Goal: Task Accomplishment & Management: Complete application form

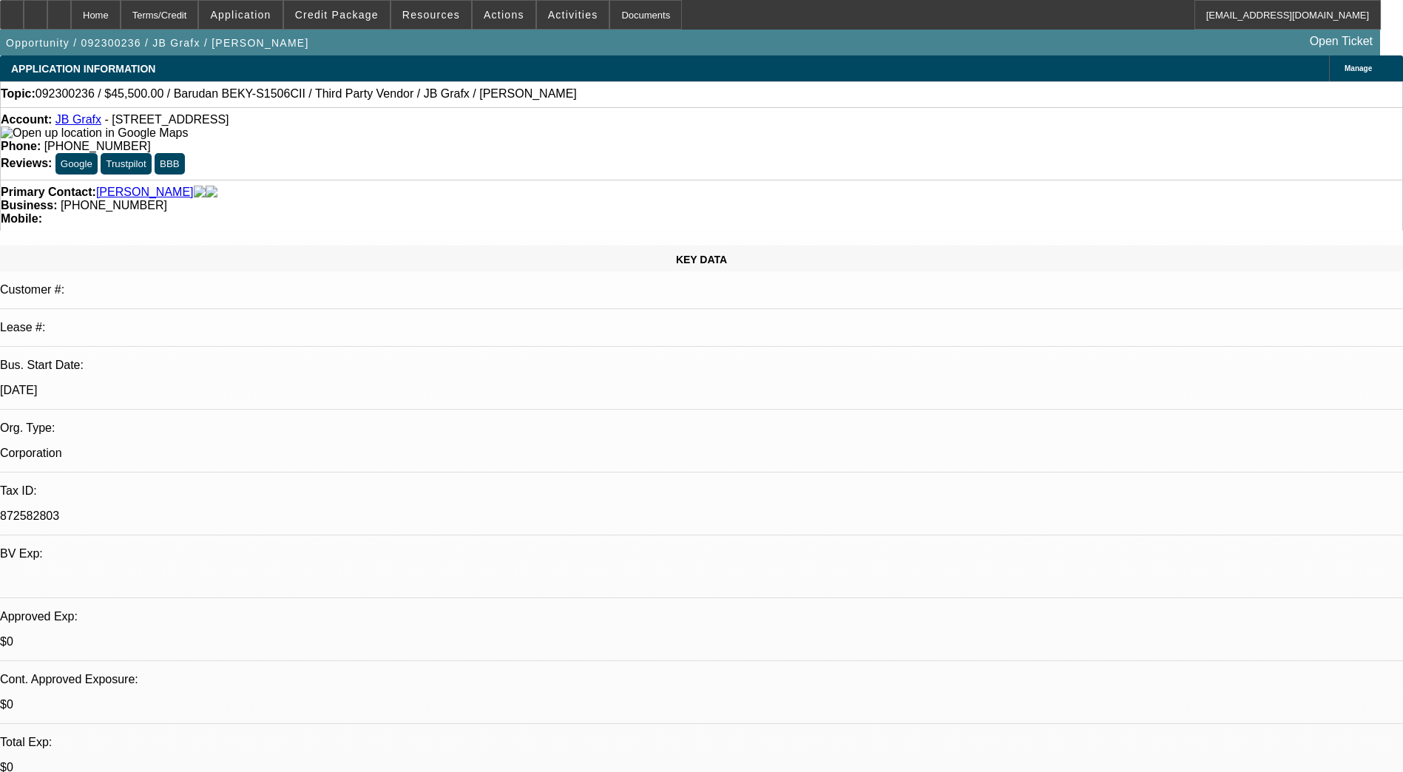
select select "0"
select select "0.1"
select select "0"
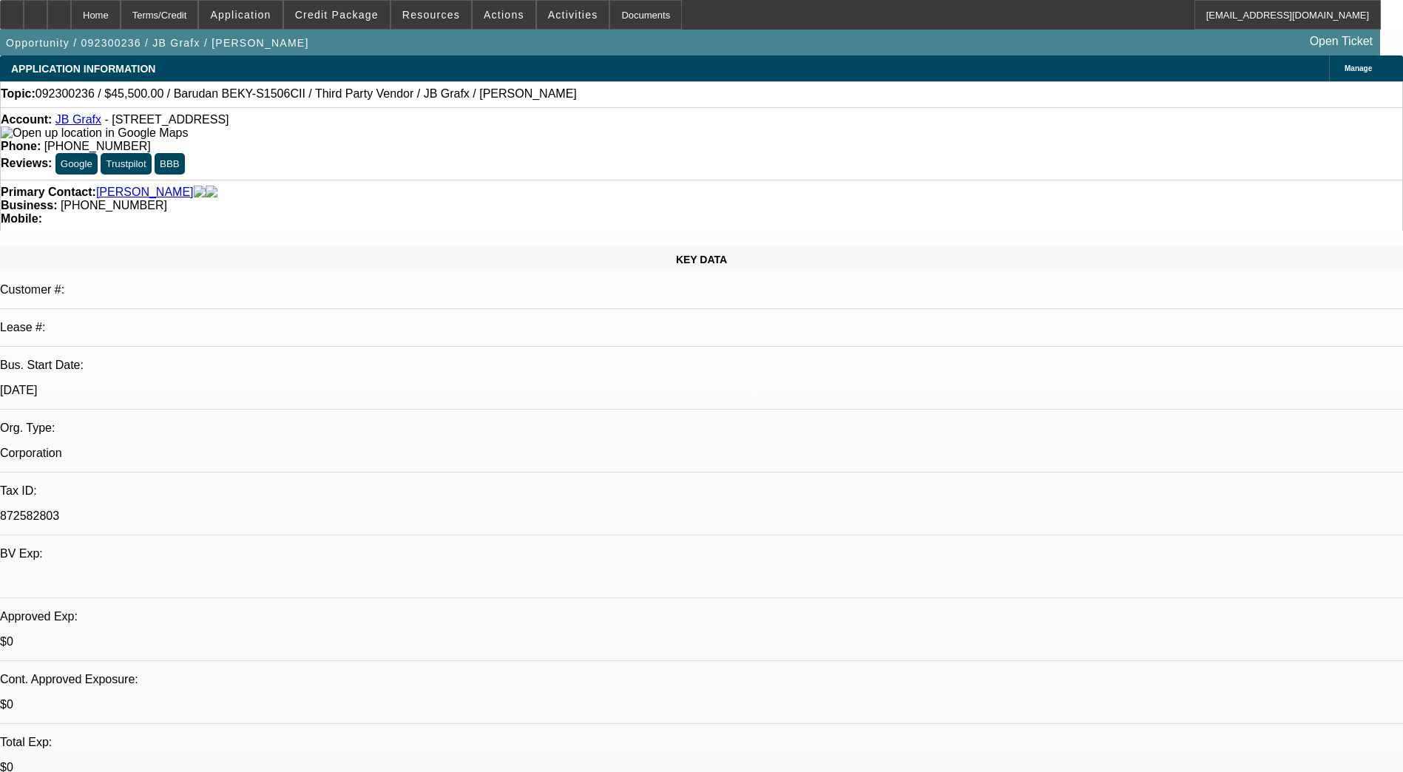
select select "0.1"
select select "0"
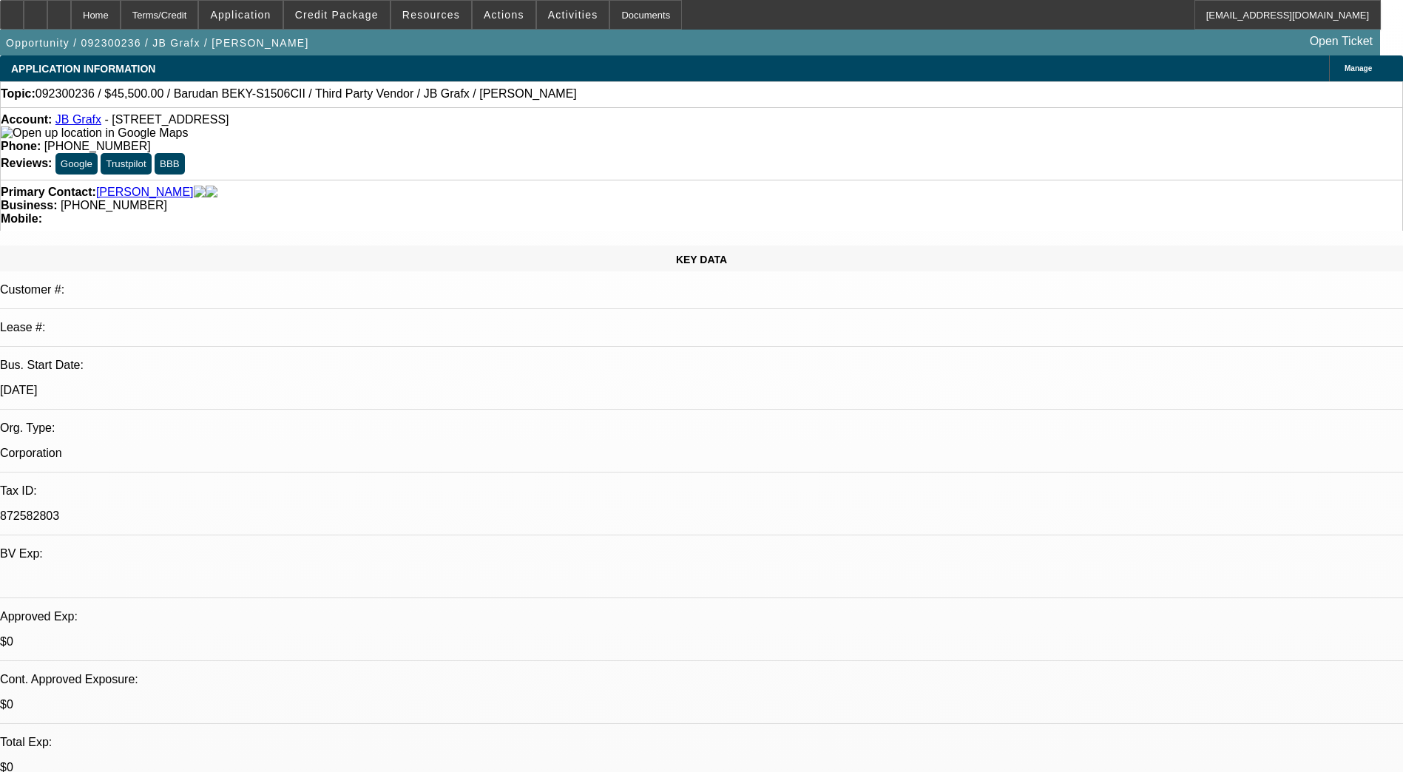
select select "0"
select select "1"
select select "4"
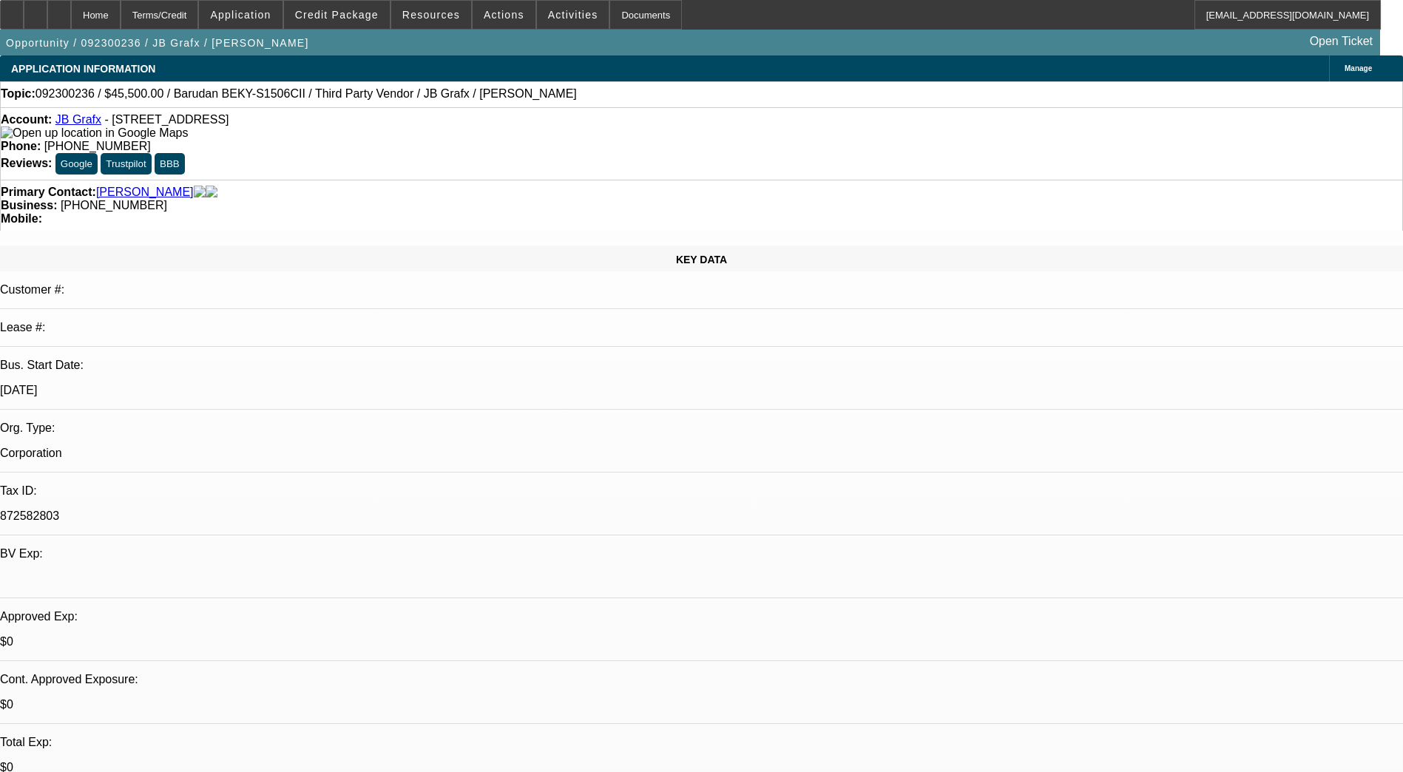
select select "1"
select select "4"
select select "1"
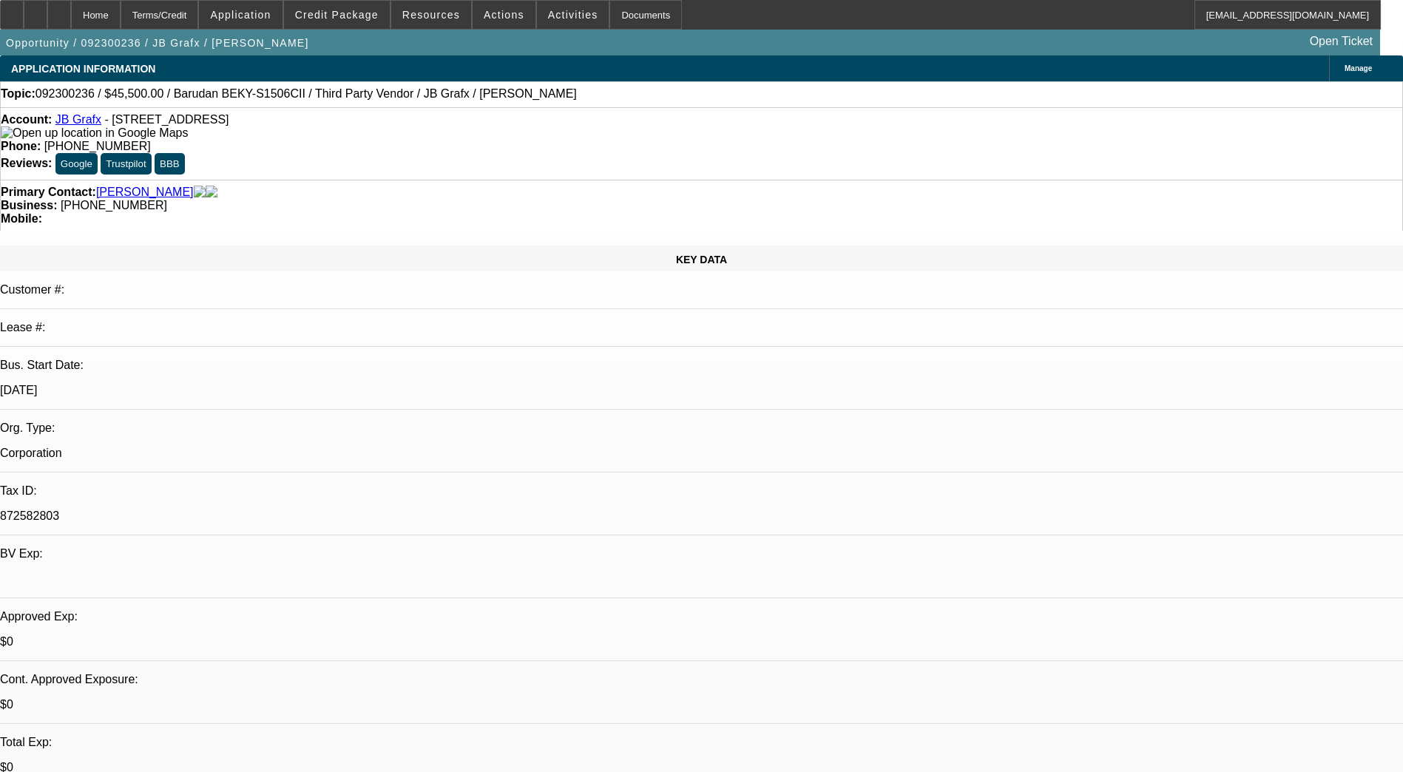
select select "6"
select select "1"
select select "9"
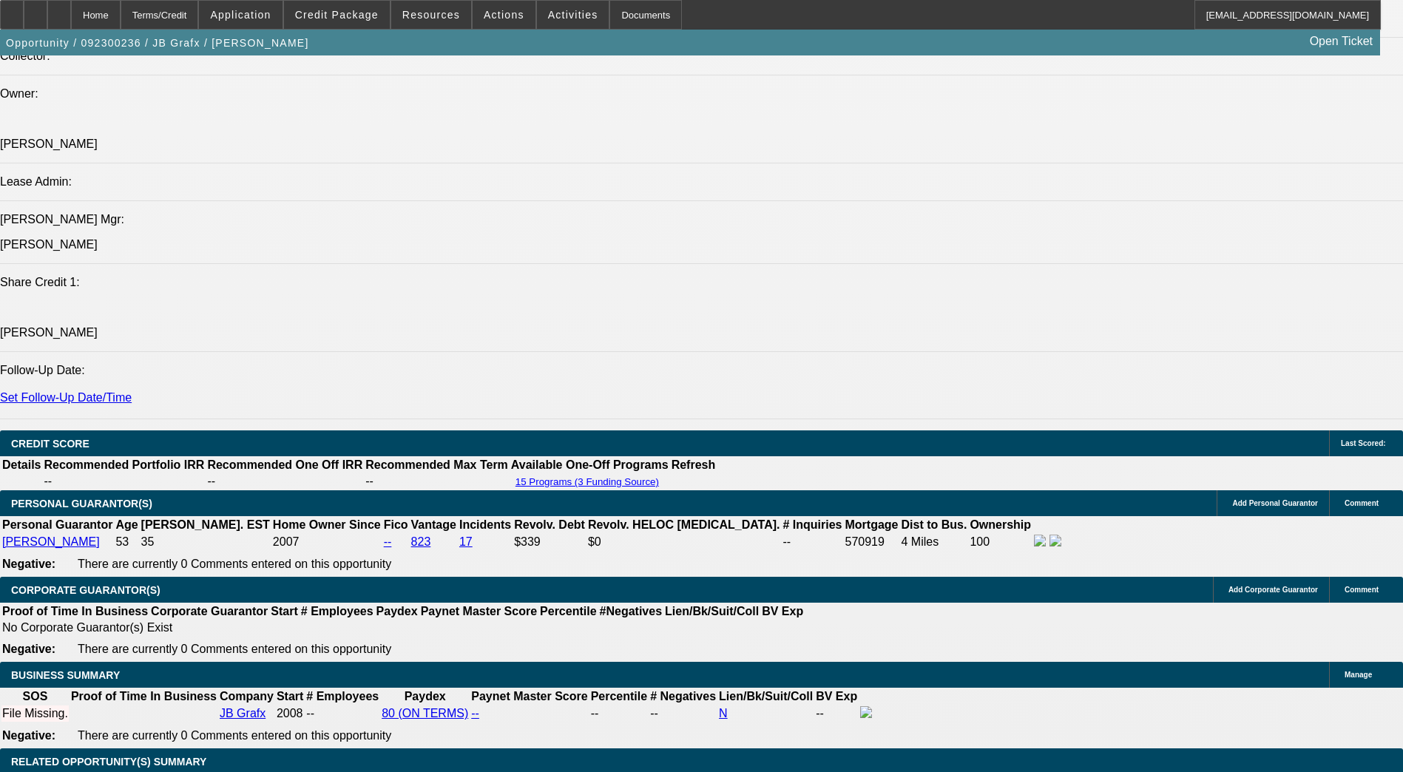
scroll to position [1790, 0]
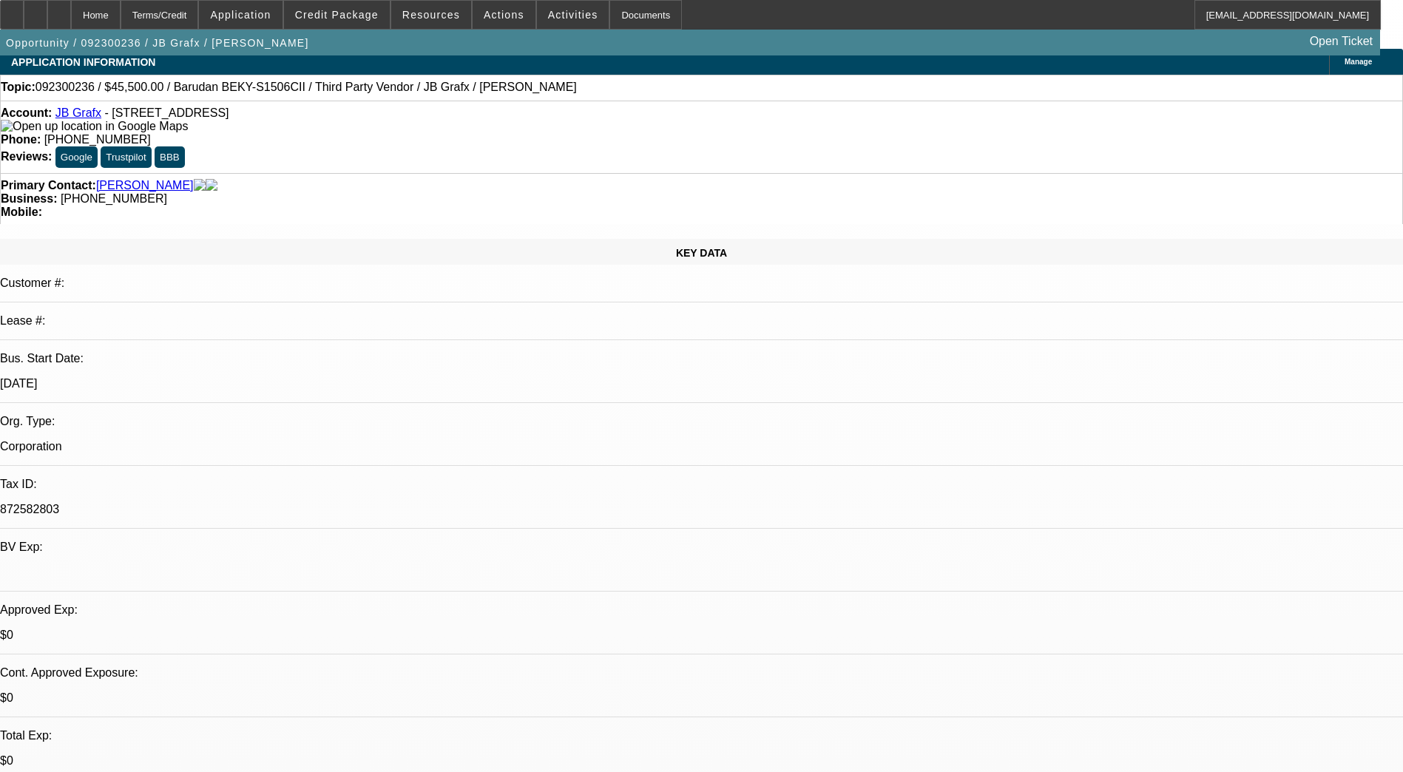
scroll to position [6, 0]
